Goal: Information Seeking & Learning: Learn about a topic

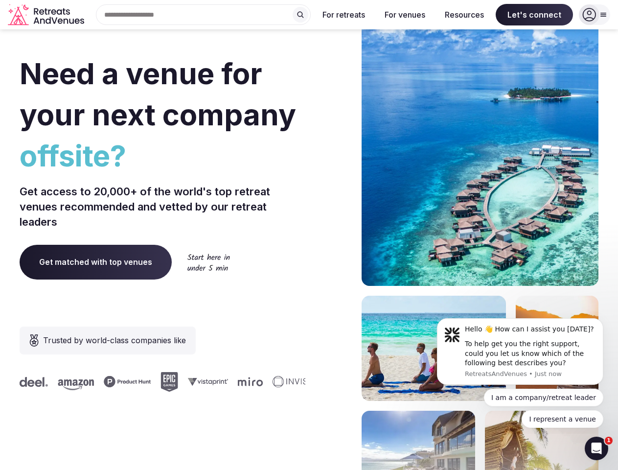
click at [309, 235] on div "Need a venue for your next company offsite? Get access to 20,000+ of the world'…" at bounding box center [309, 292] width 579 height 589
click at [203, 15] on div "Search Popular Destinations [GEOGRAPHIC_DATA], [GEOGRAPHIC_DATA] [GEOGRAPHIC_DA…" at bounding box center [199, 14] width 223 height 21
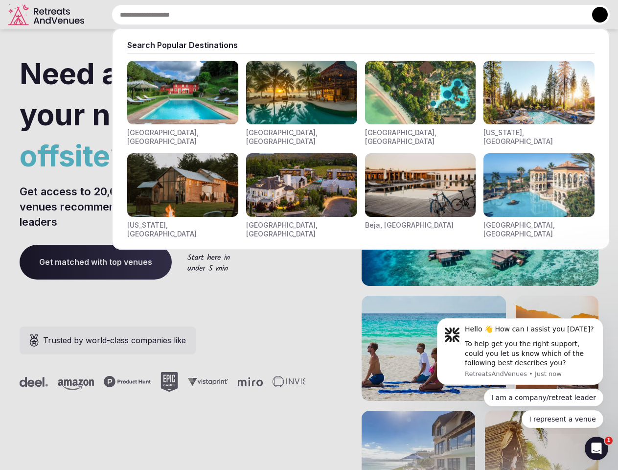
click at [300, 15] on input "text" at bounding box center [361, 14] width 498 height 21
click at [344, 15] on input "text" at bounding box center [361, 14] width 498 height 21
click at [405, 15] on input "text" at bounding box center [361, 14] width 498 height 21
click at [464, 15] on input "text" at bounding box center [361, 14] width 498 height 21
click at [534, 15] on input "text" at bounding box center [361, 14] width 498 height 21
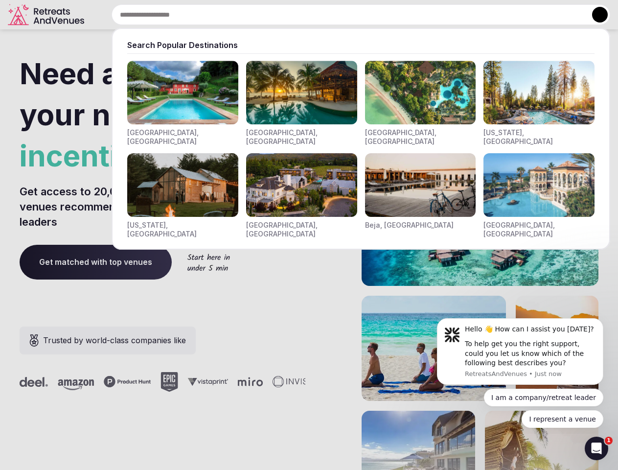
click at [594, 15] on button at bounding box center [600, 15] width 16 height 16
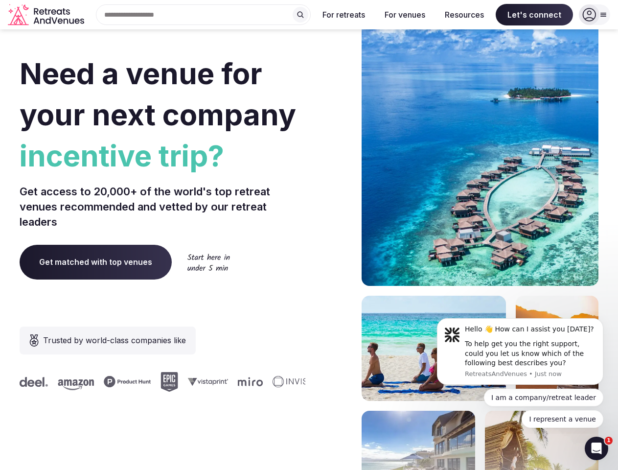
click at [520, 351] on div "To help get you the right support, could you let us know which of the following…" at bounding box center [530, 353] width 131 height 29
